Goal: Check status: Check status

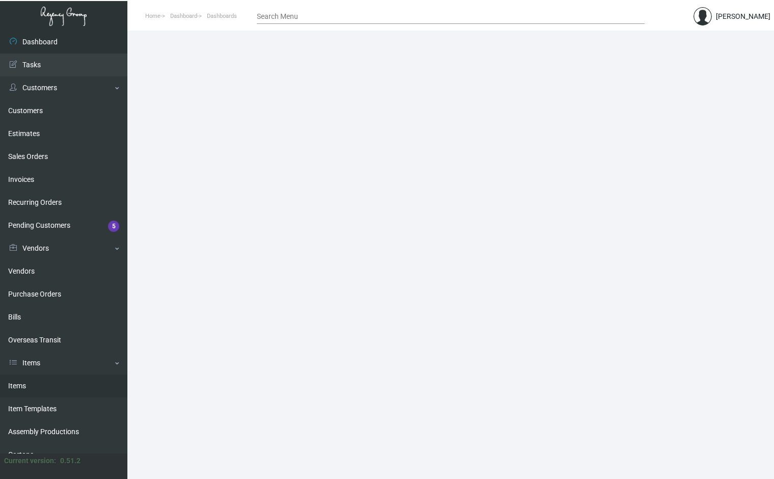
click at [27, 387] on link "Items" at bounding box center [63, 386] width 127 height 23
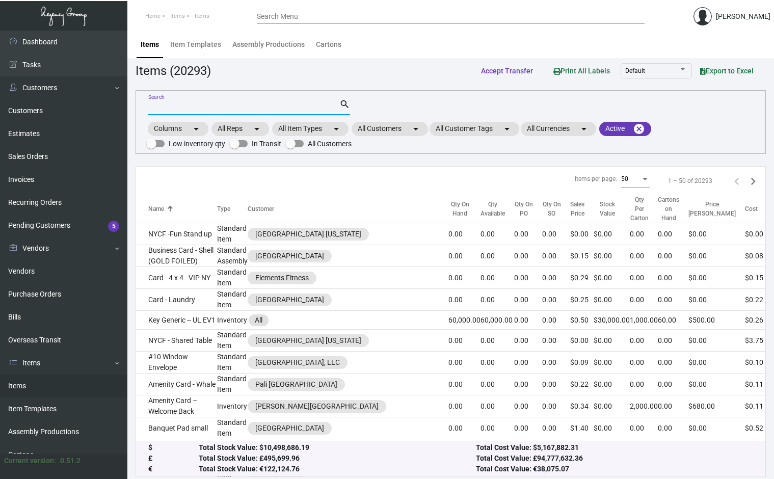
click at [211, 103] on input "Search" at bounding box center [243, 107] width 191 height 8
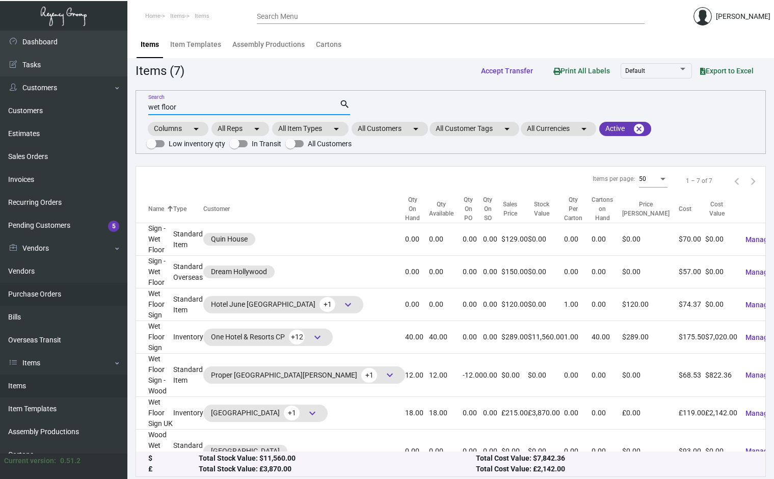
type input "wet floor"
click at [55, 294] on link "Purchase Orders" at bounding box center [63, 294] width 127 height 23
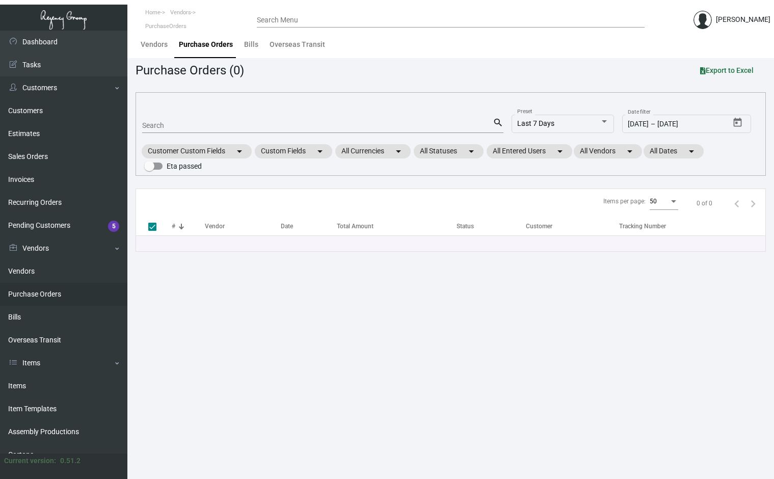
click at [199, 125] on input "Search" at bounding box center [317, 126] width 351 height 8
paste input "81605"
type input "81605"
checkbox input "false"
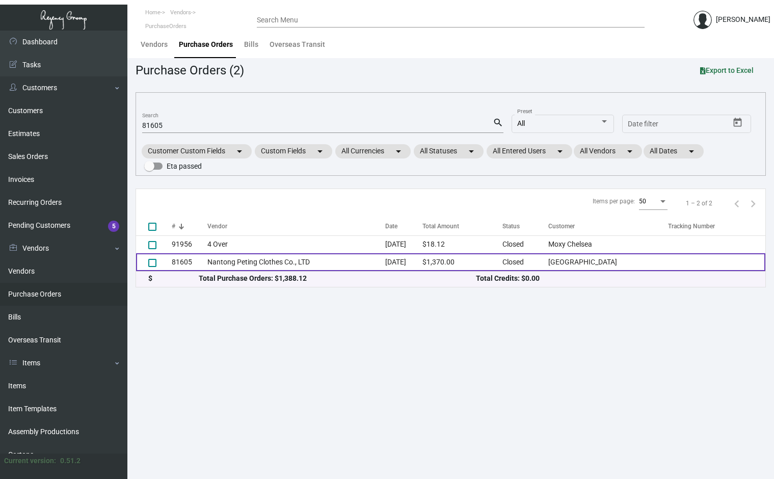
click at [177, 265] on td "81605" at bounding box center [190, 262] width 36 height 18
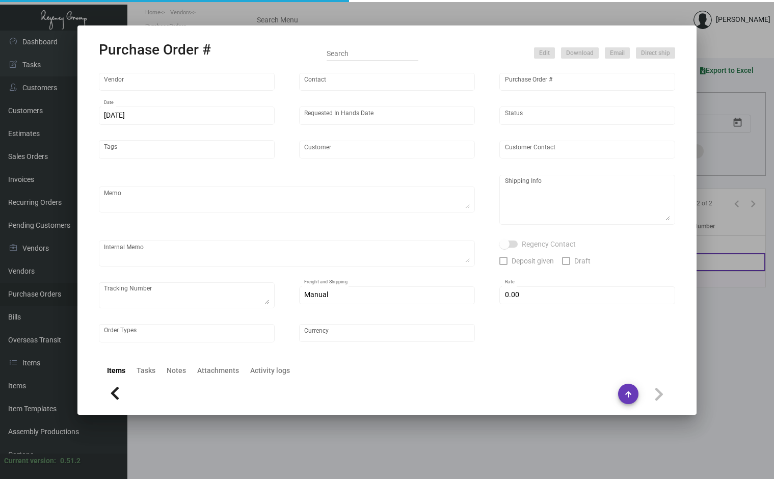
type input "Nantong Peting Clothes Co., LTD"
type input "[PERSON_NAME]"
type input "81605"
type input "[DATE]"
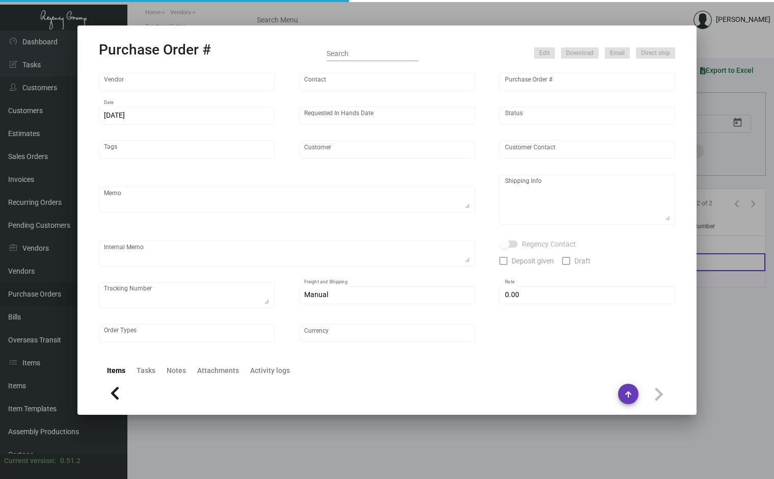
type input "[GEOGRAPHIC_DATA]"
type textarea "88 Wall Street [PERSON_NAME] [STREET_ADDRESS][US_STATE]"
checkbox input "true"
type input "$ 0.00"
type input "United States Dollar $"
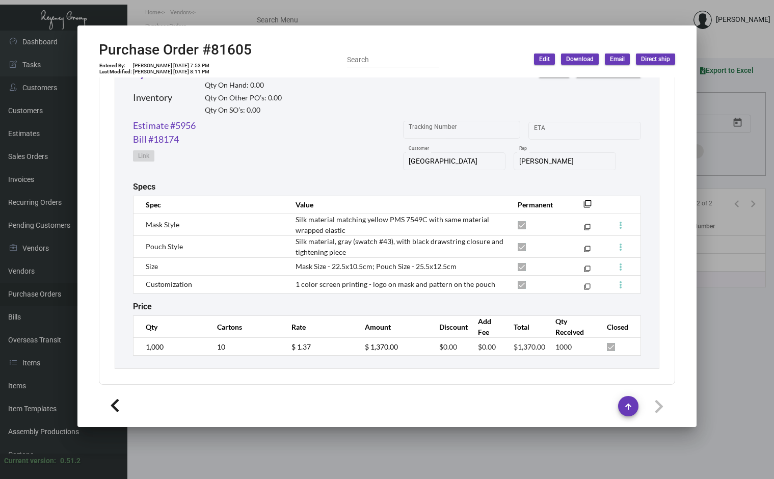
click at [138, 10] on div at bounding box center [387, 239] width 774 height 479
